Goal: Task Accomplishment & Management: Use online tool/utility

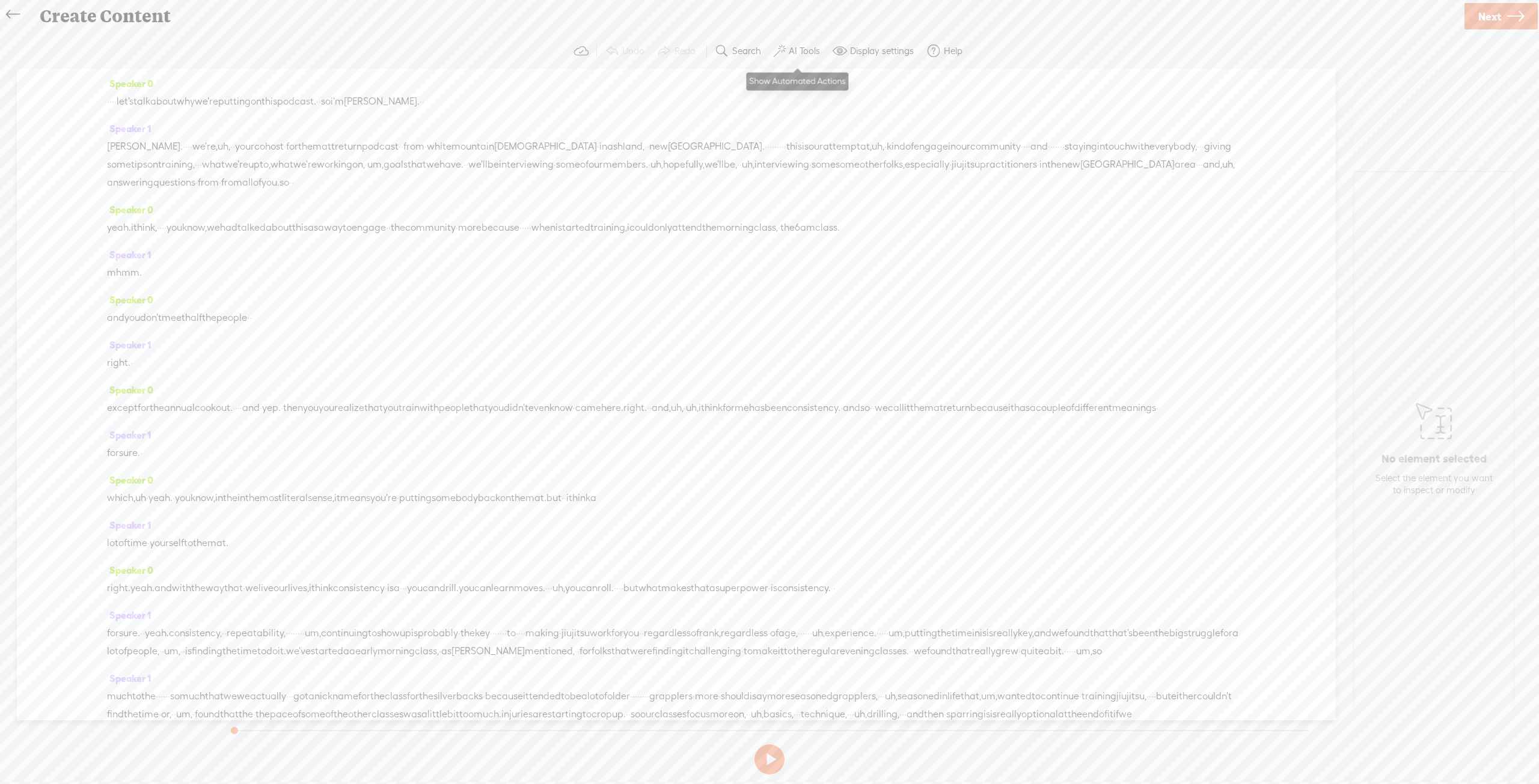
click at [806, 45] on label "AI Tools" at bounding box center [804, 51] width 31 height 12
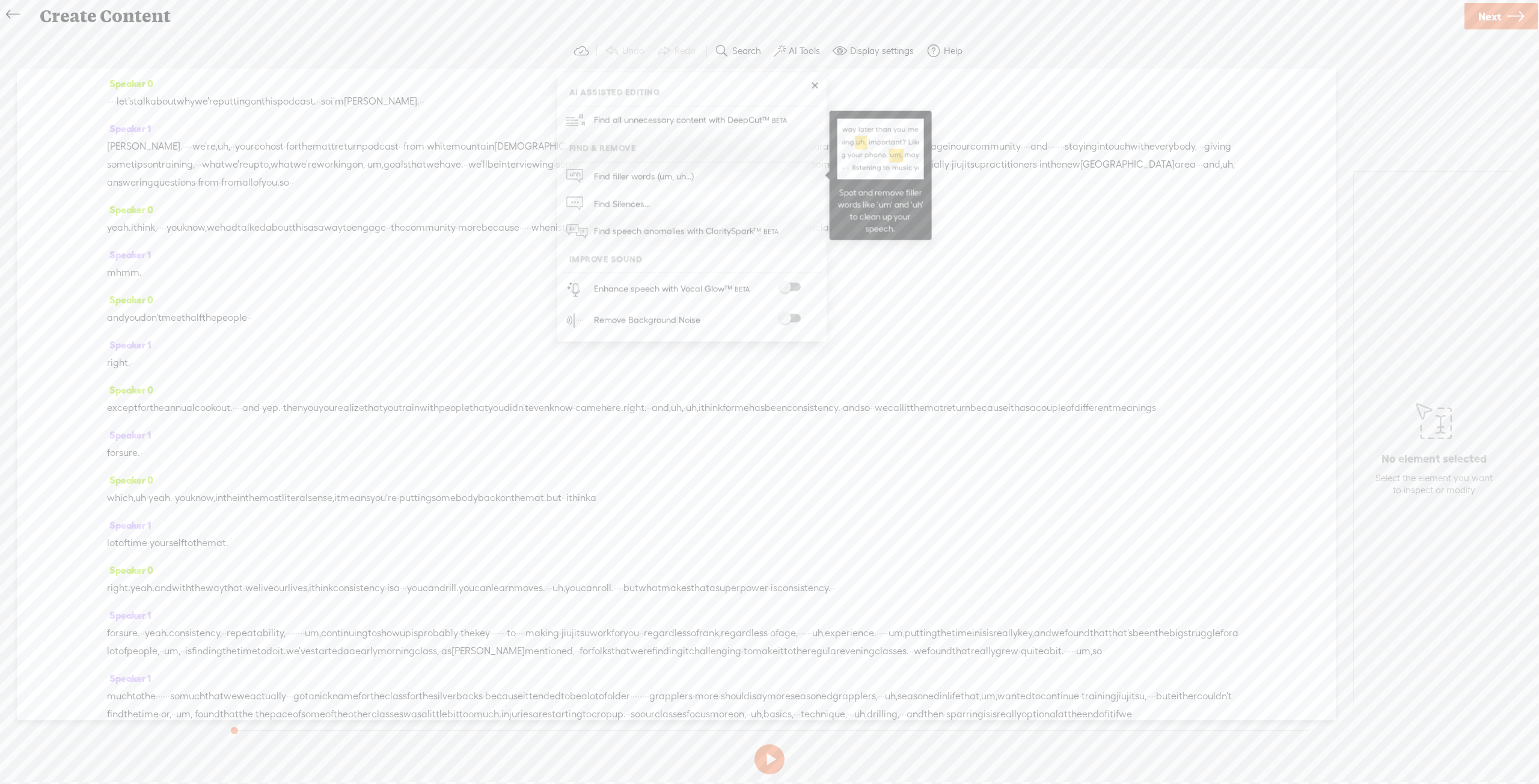
click at [678, 171] on span "Find filler words (um, uh...)" at bounding box center [643, 176] width 108 height 27
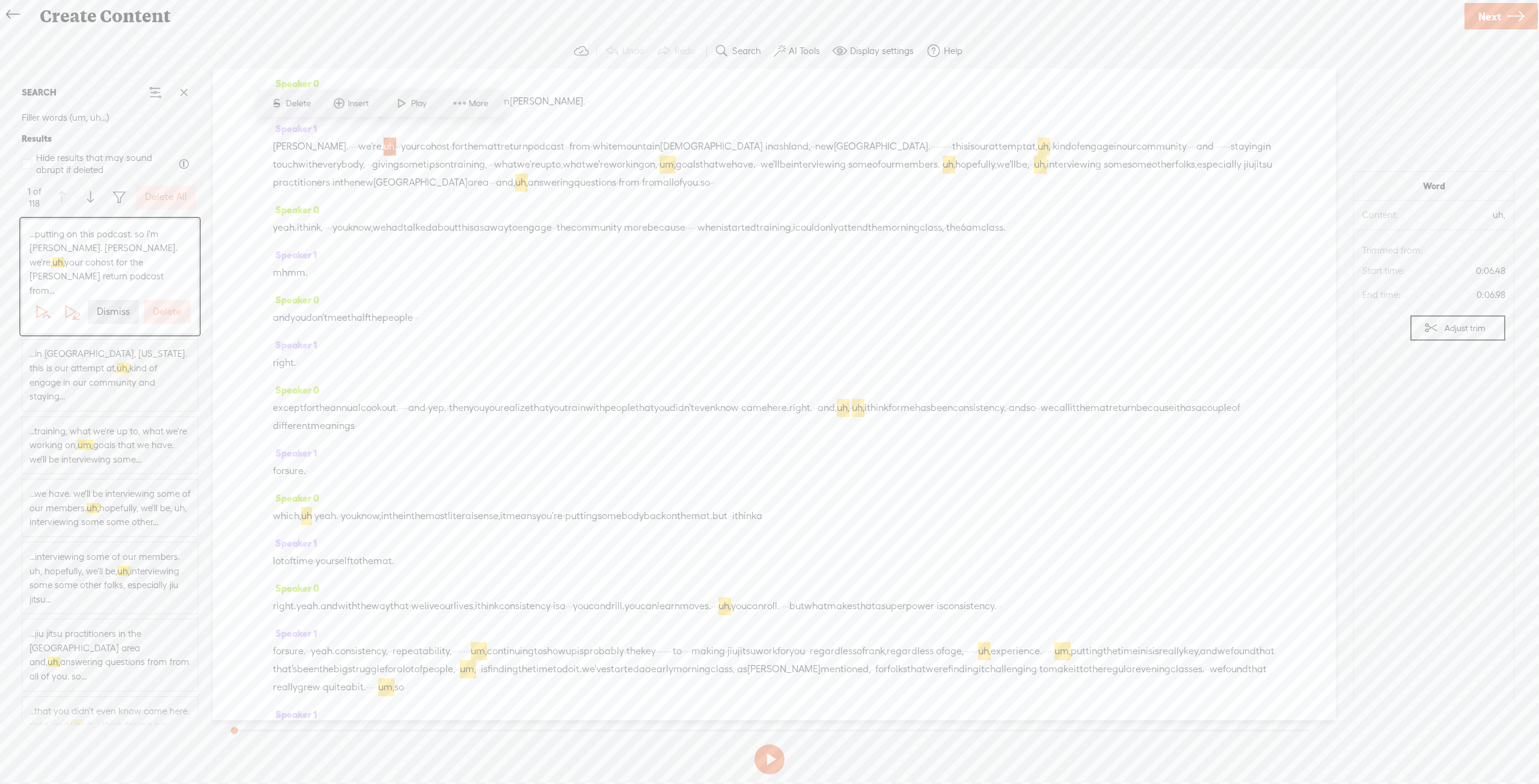
scroll to position [15, 0]
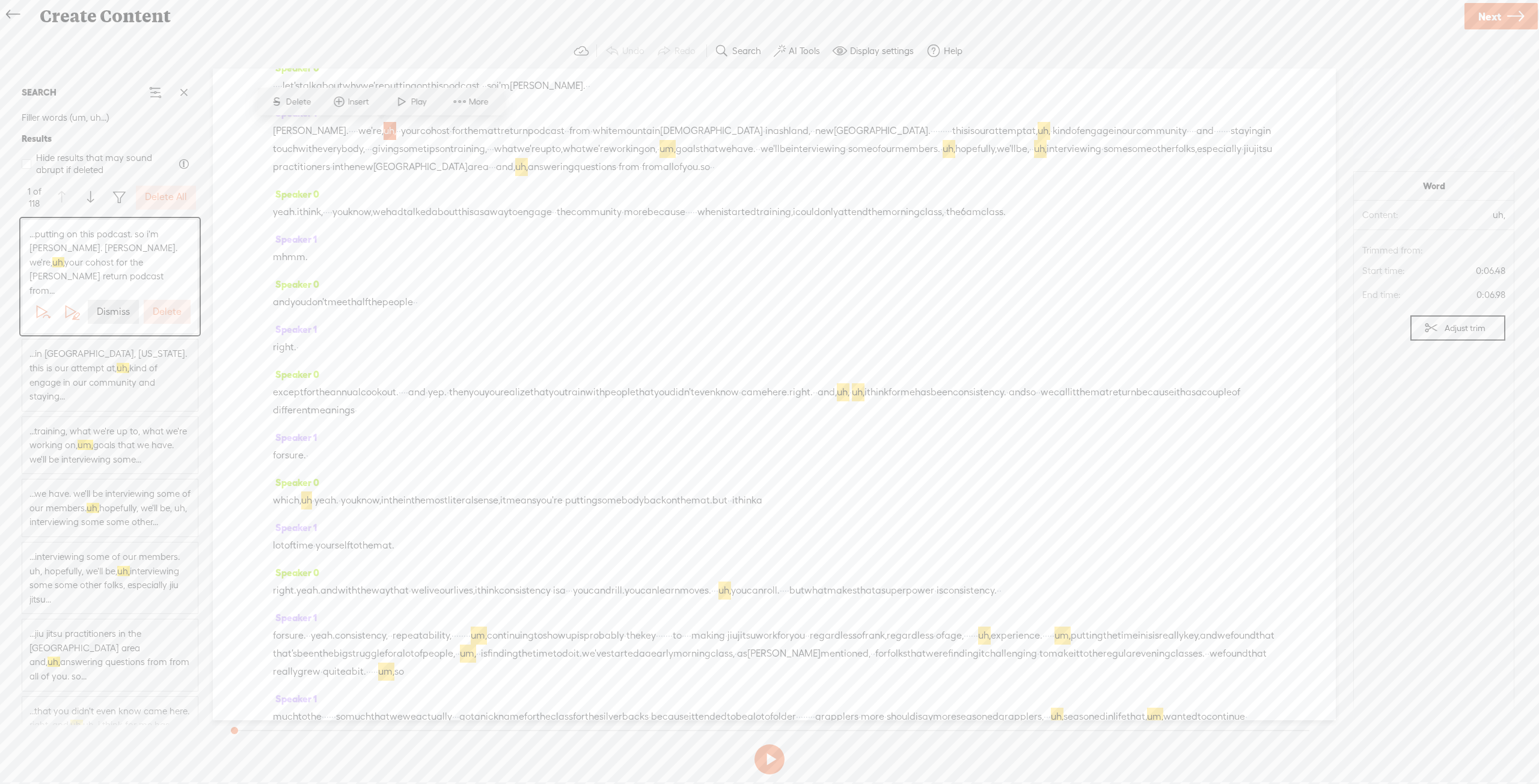
click at [172, 193] on label "Delete All" at bounding box center [165, 198] width 42 height 13
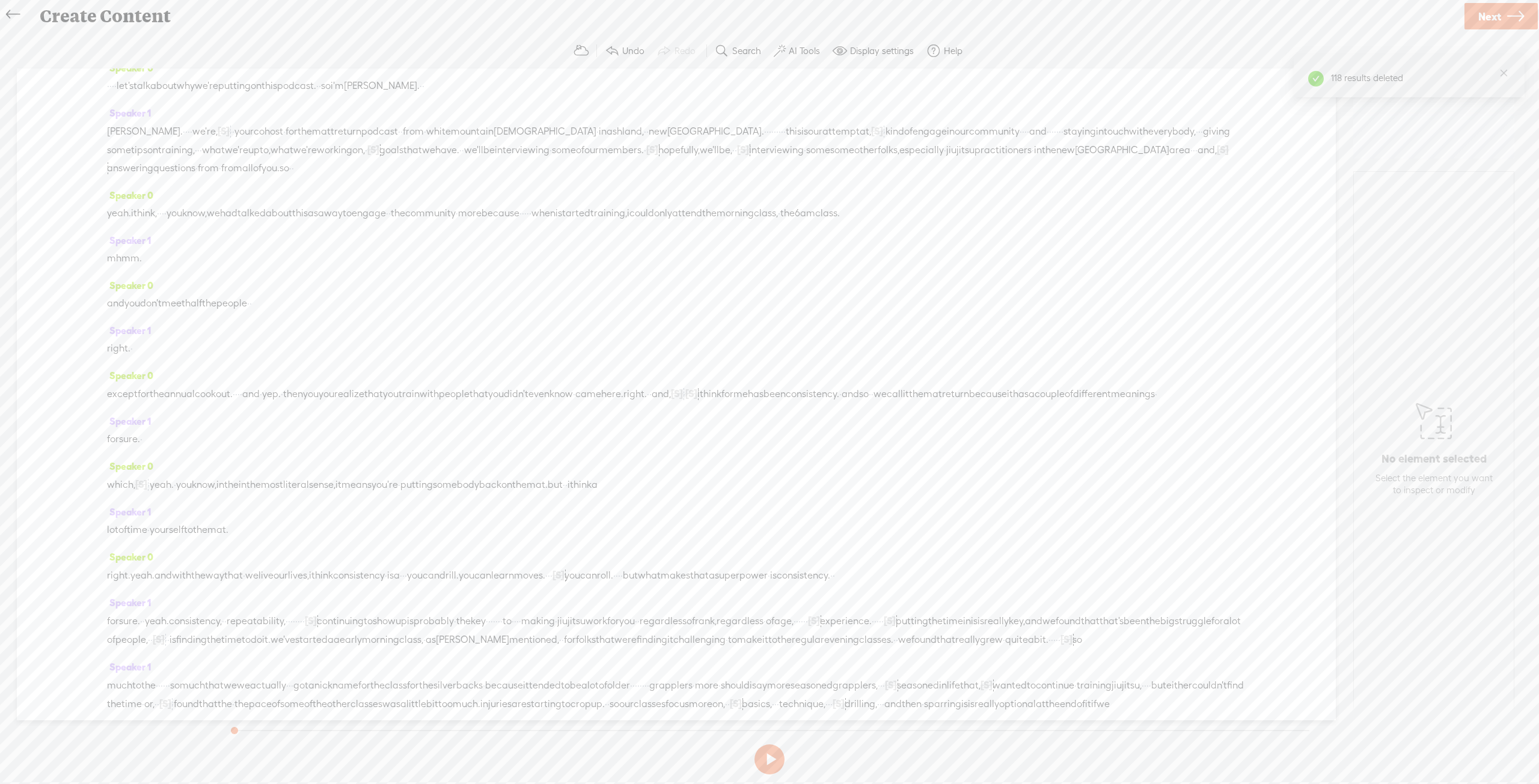
click at [1493, 22] on span "Next" at bounding box center [1489, 16] width 23 height 30
click at [816, 388] on input "text" at bounding box center [771, 387] width 412 height 23
click at [682, 389] on input "The Mat Return Episode 01 = no-ums" at bounding box center [771, 387] width 412 height 23
type input "The Mat Return Episode 01 no-ums"
click at [705, 450] on textarea at bounding box center [769, 454] width 404 height 30
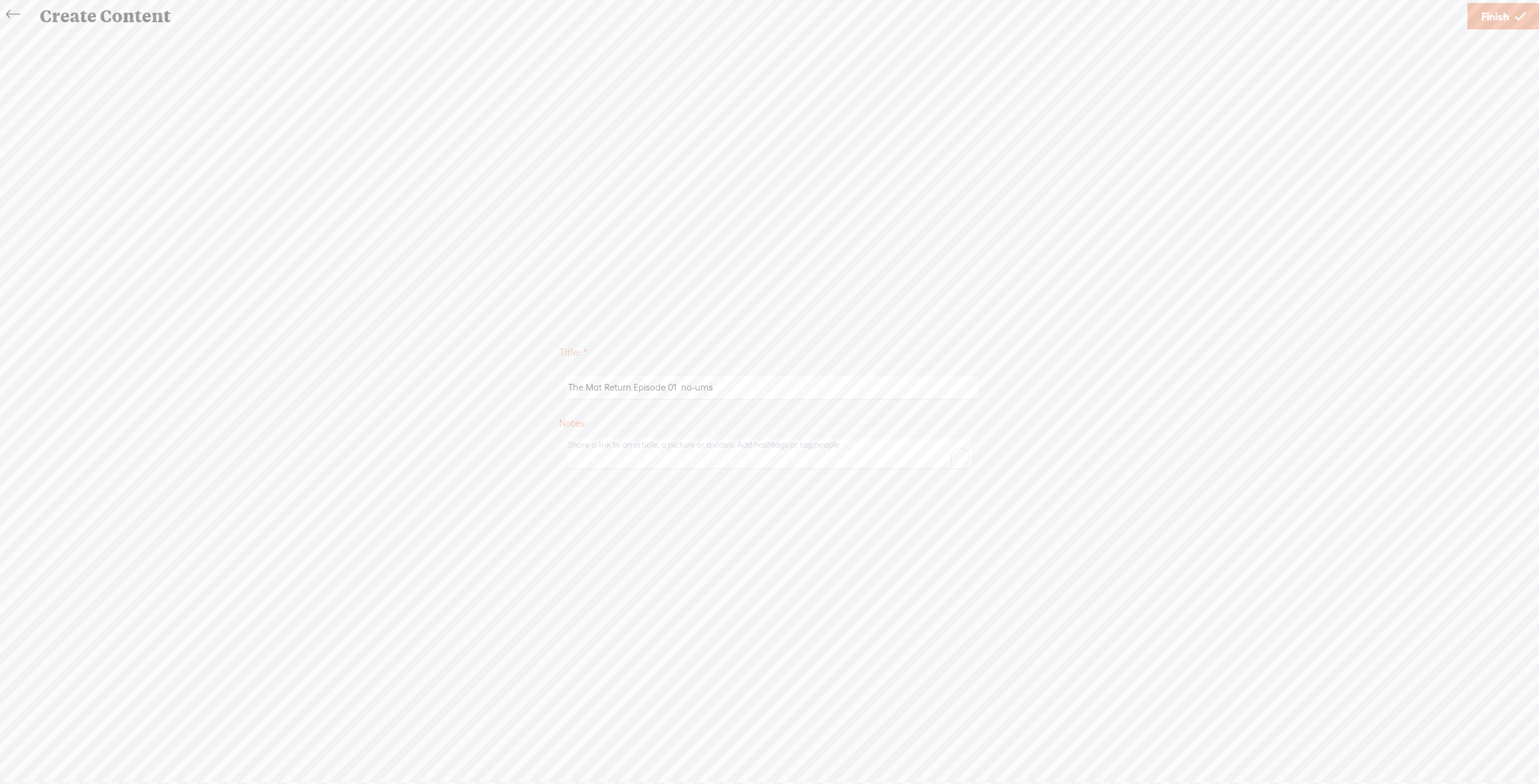
click at [1509, 20] on link "Finish" at bounding box center [1503, 16] width 72 height 26
